Goal: Find specific page/section

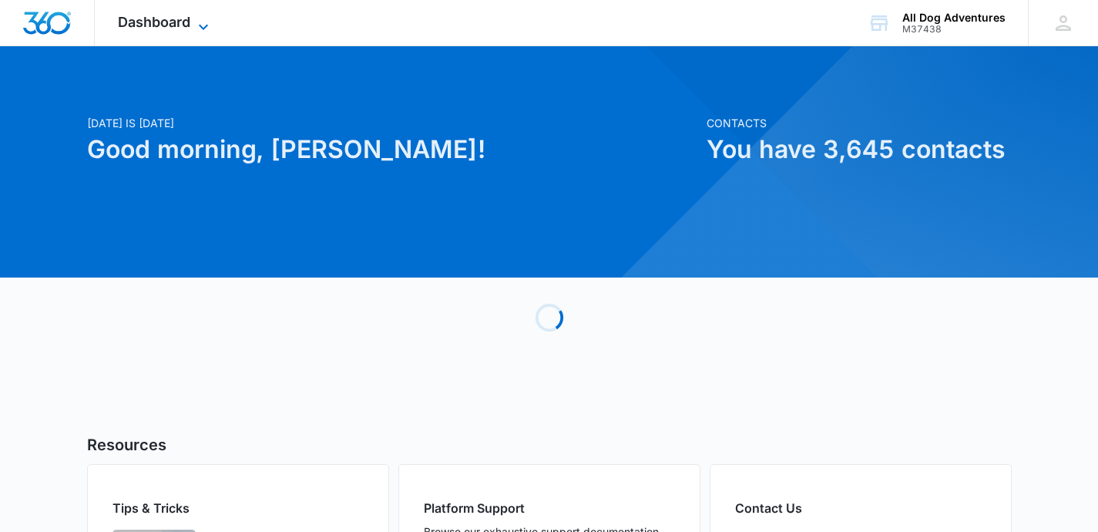
click at [195, 16] on div "Dashboard Apps Reputation Websites Forms CRM Email Social Shop Payments POS Con…" at bounding box center [165, 22] width 141 height 45
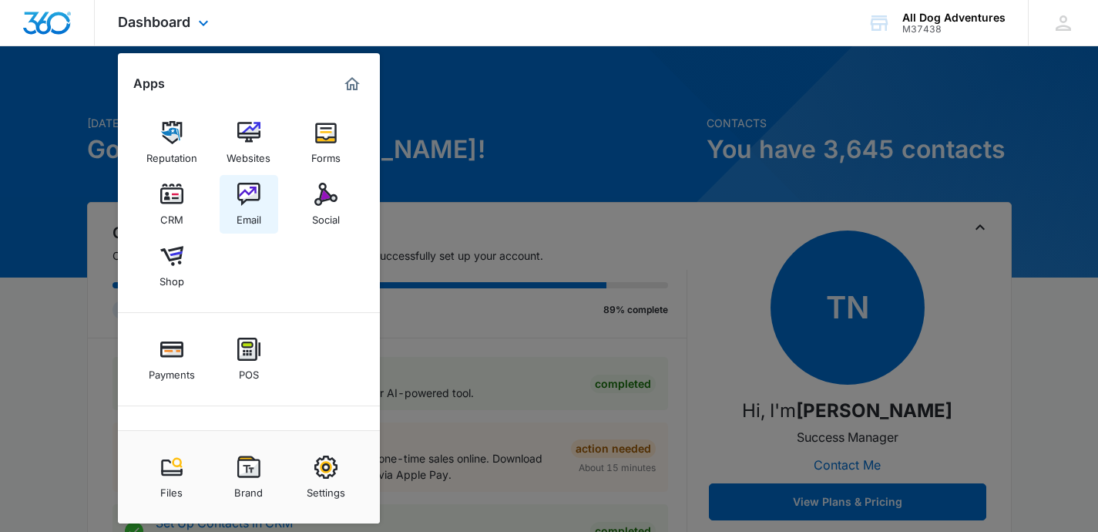
click at [239, 216] on div "Email" at bounding box center [249, 216] width 25 height 20
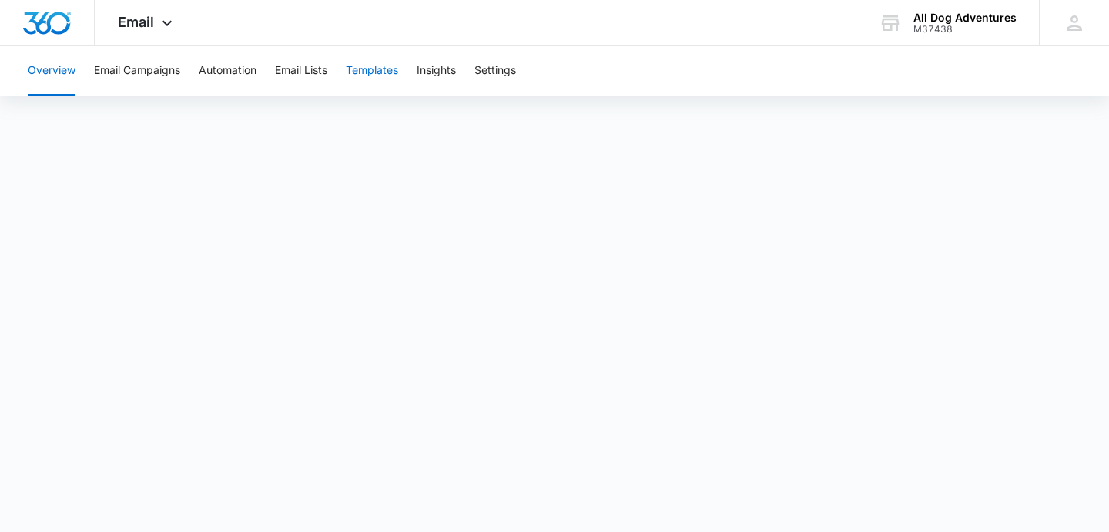
click at [366, 72] on button "Templates" at bounding box center [372, 70] width 52 height 49
click at [440, 74] on button "Insights" at bounding box center [436, 70] width 39 height 49
click at [374, 81] on button "Templates" at bounding box center [372, 70] width 52 height 49
click at [425, 66] on button "Insights" at bounding box center [436, 70] width 39 height 49
